Goal: Check status: Check status

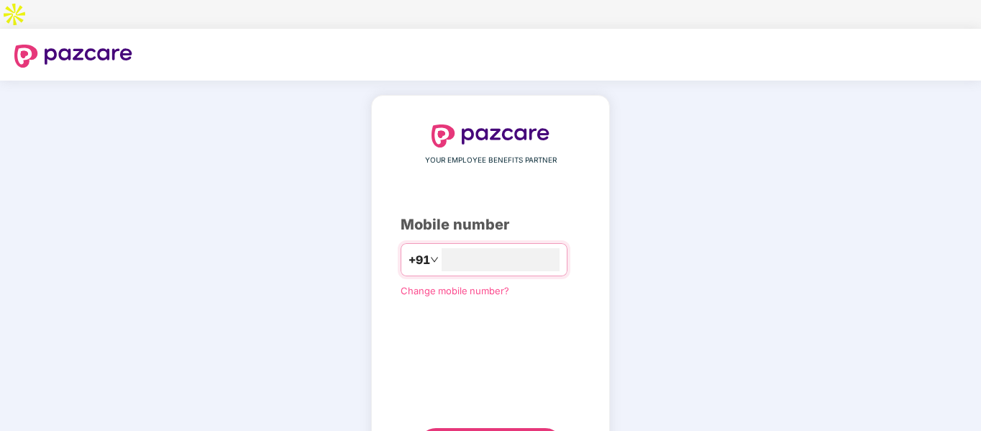
type input "**********"
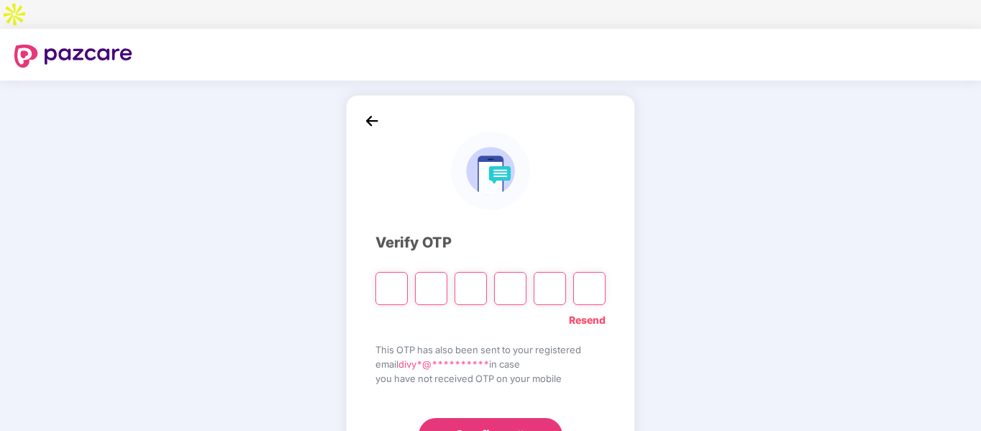
type input "*"
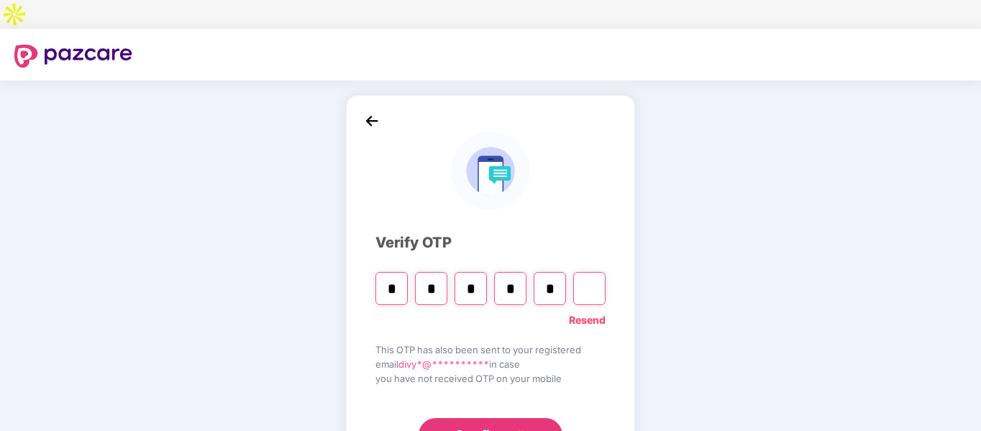
type input "*"
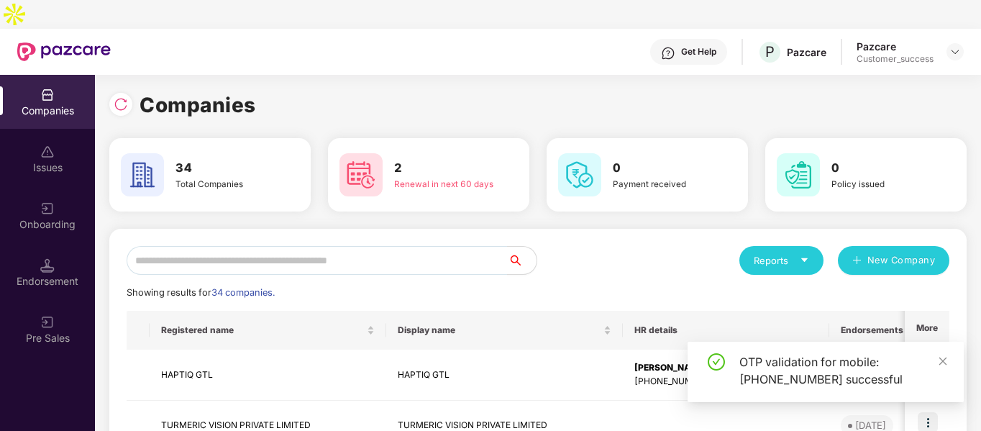
click at [27, 157] on div "Companies Issues Onboarding Endorsement Pre Sales" at bounding box center [47, 217] width 95 height 284
click at [42, 201] on img at bounding box center [47, 208] width 14 height 14
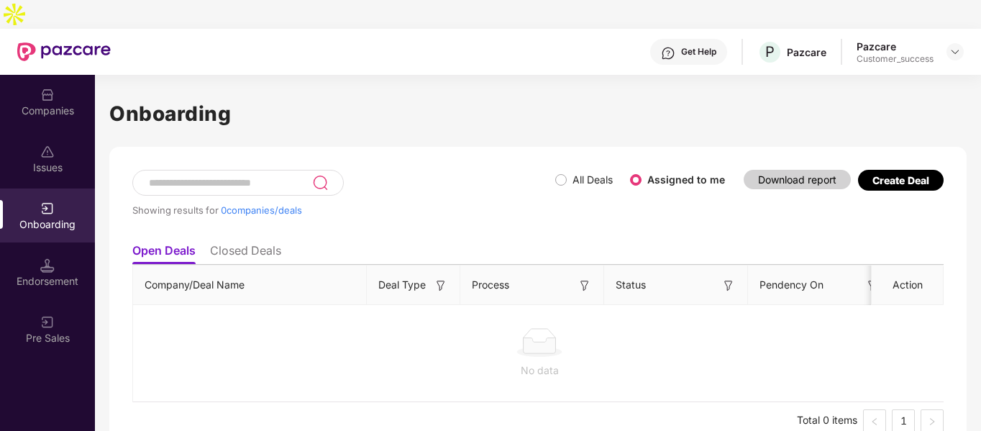
click at [245, 243] on li "Closed Deals" at bounding box center [245, 253] width 71 height 21
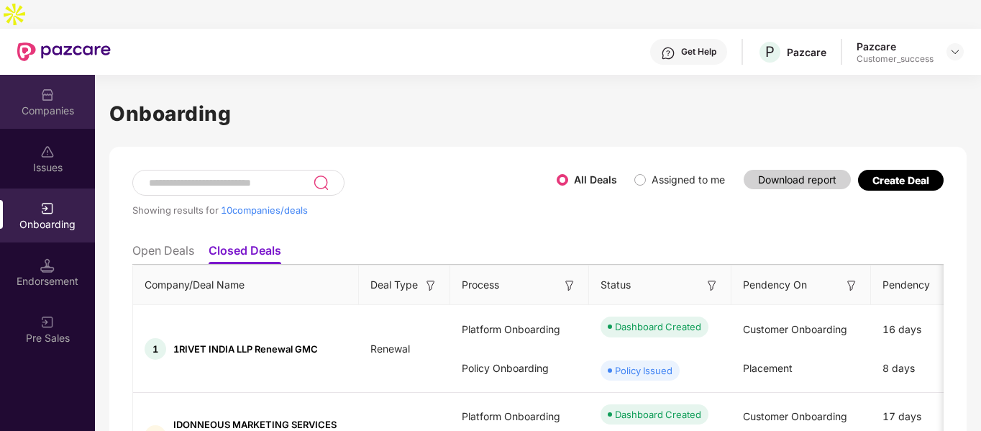
click at [24, 75] on div "Companies" at bounding box center [47, 102] width 95 height 54
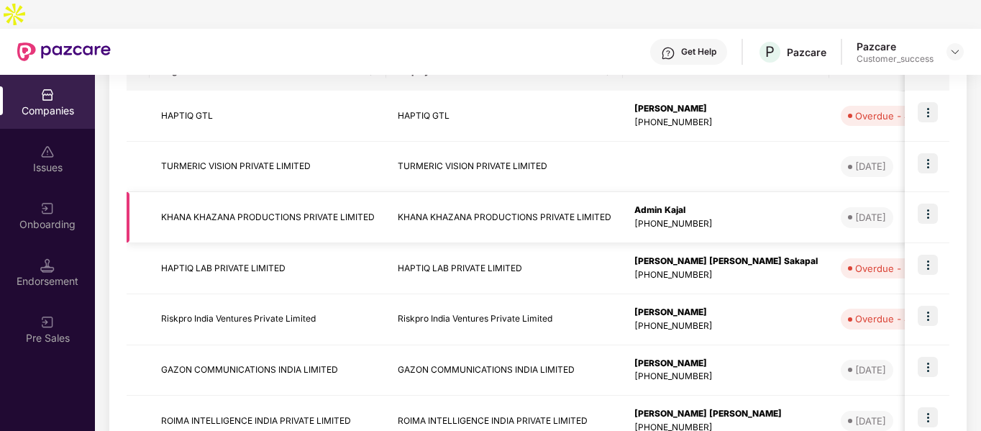
scroll to position [260, 0]
click at [204, 344] on td "GAZON COMMUNICATIONS INDIA LIMITED" at bounding box center [268, 369] width 237 height 51
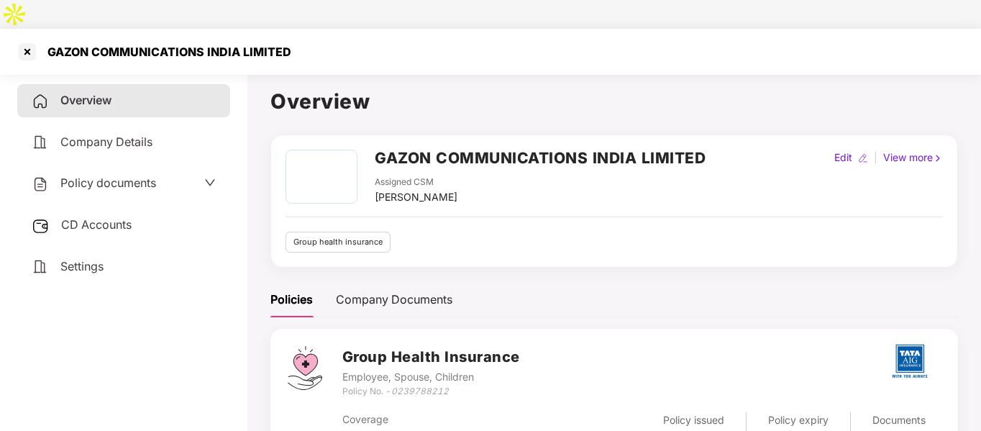
click at [104, 175] on span "Policy documents" at bounding box center [108, 182] width 96 height 14
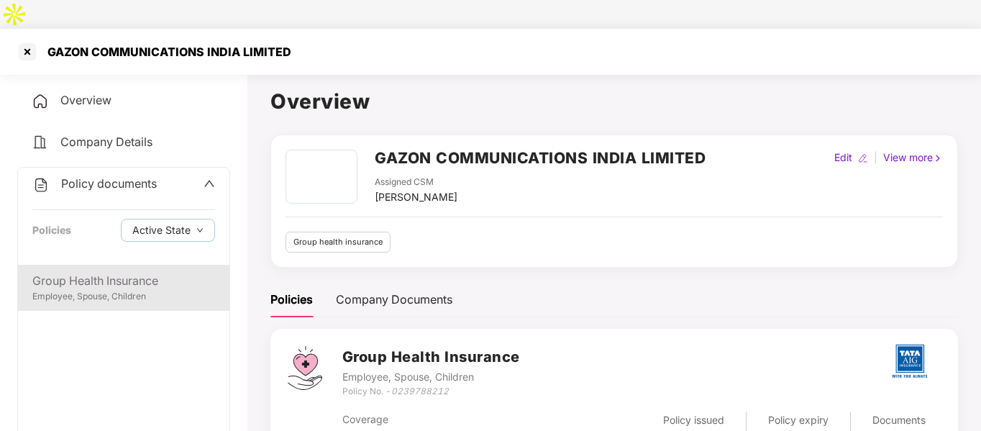
click at [95, 272] on div "Group Health Insurance" at bounding box center [123, 281] width 183 height 18
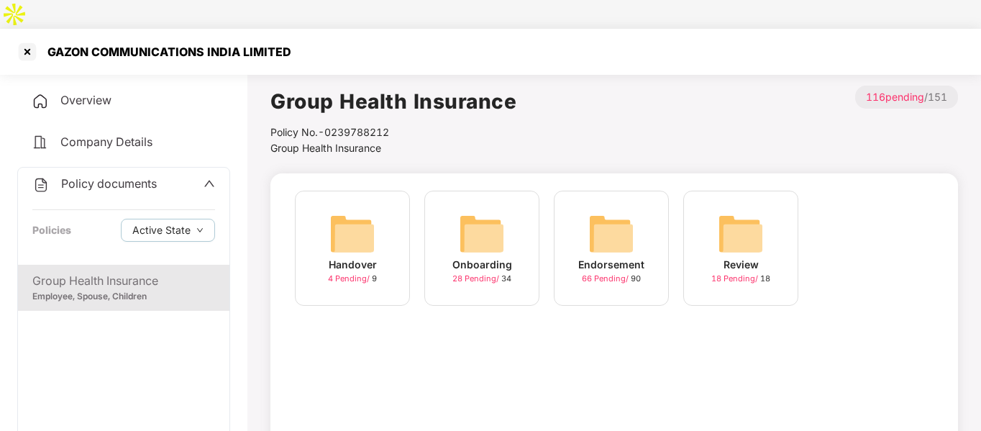
click at [503, 211] on img at bounding box center [482, 234] width 46 height 46
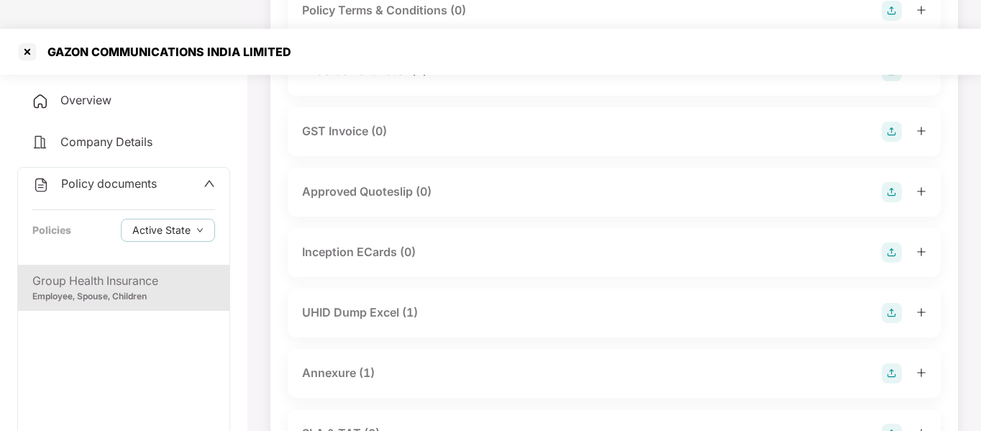
scroll to position [513, 0]
